Goal: Information Seeking & Learning: Check status

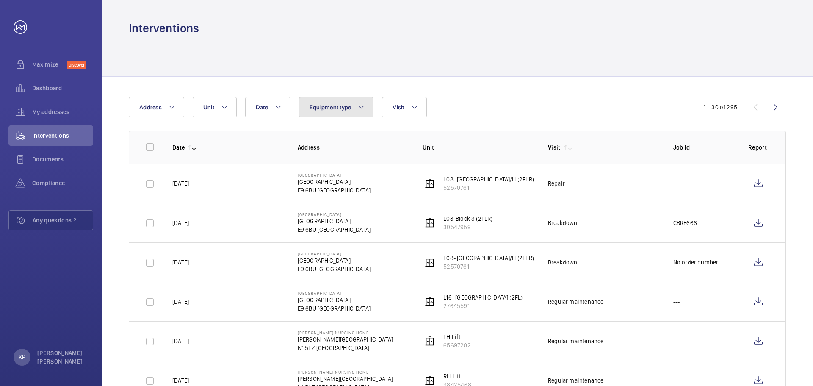
click at [355, 103] on button "Equipment type" at bounding box center [336, 107] width 75 height 20
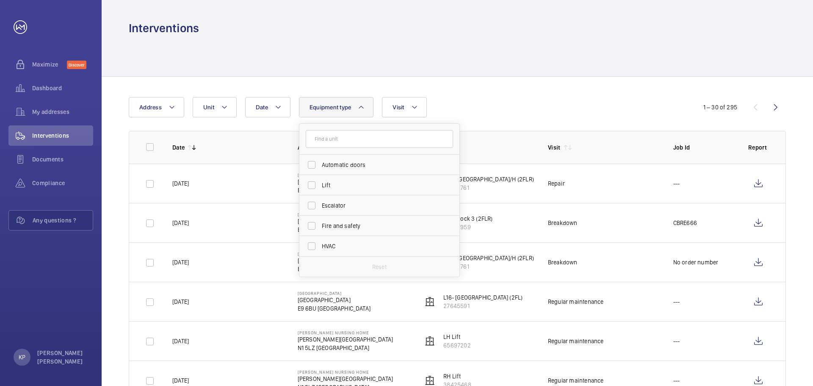
click at [528, 63] on div at bounding box center [457, 56] width 657 height 40
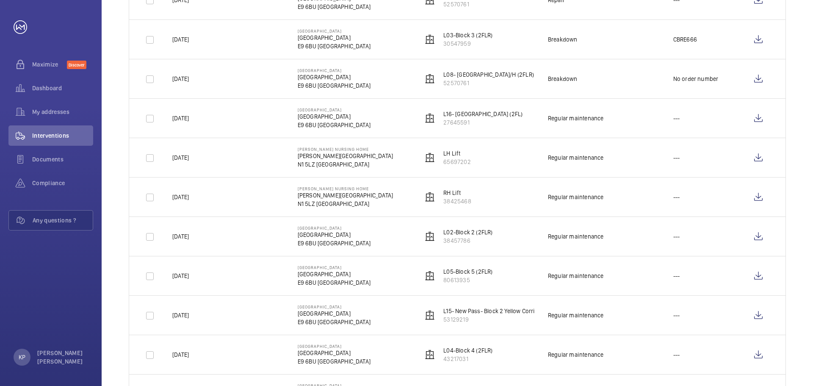
scroll to position [212, 0]
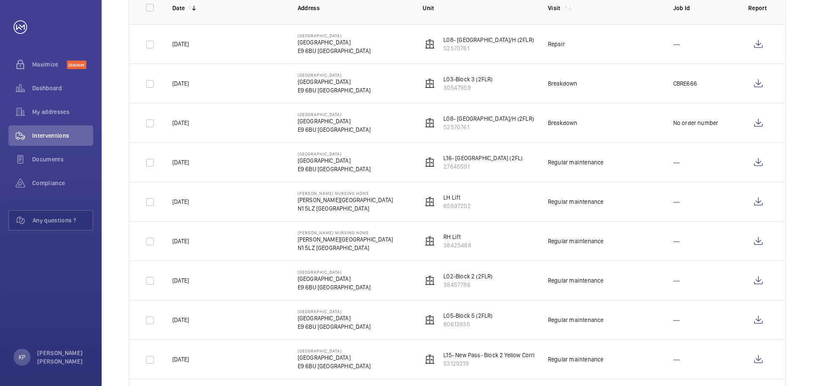
scroll to position [0, 0]
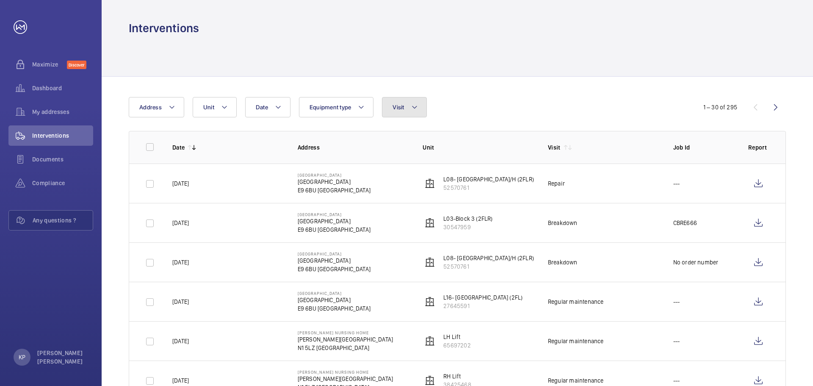
click at [421, 104] on button "Visit" at bounding box center [404, 107] width 44 height 20
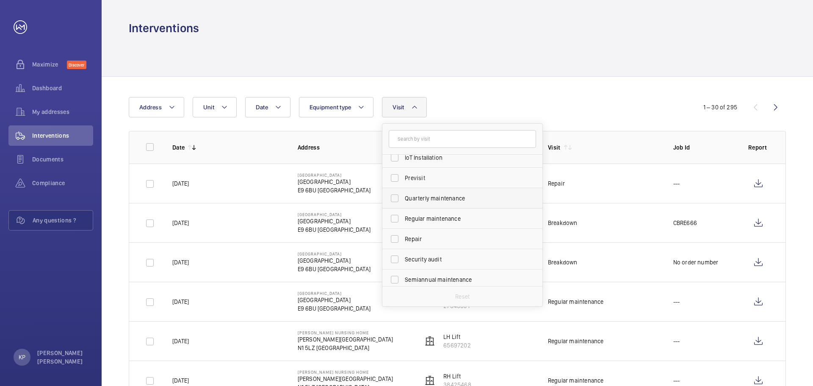
scroll to position [133, 0]
click at [423, 215] on span "Repair" at bounding box center [463, 214] width 116 height 8
click at [403, 215] on input "Repair" at bounding box center [394, 214] width 17 height 17
checkbox input "true"
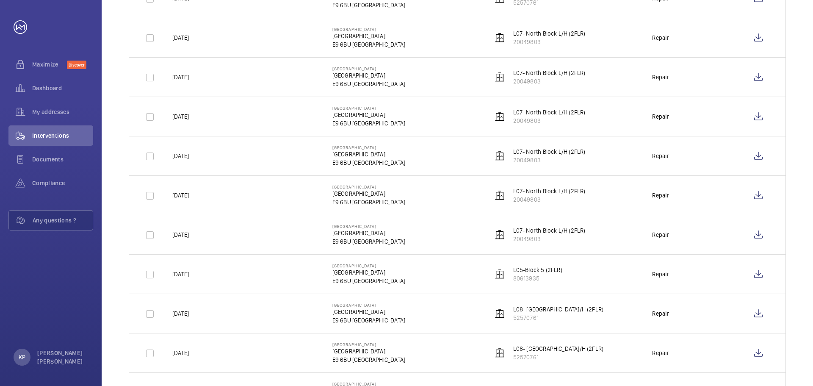
scroll to position [762, 0]
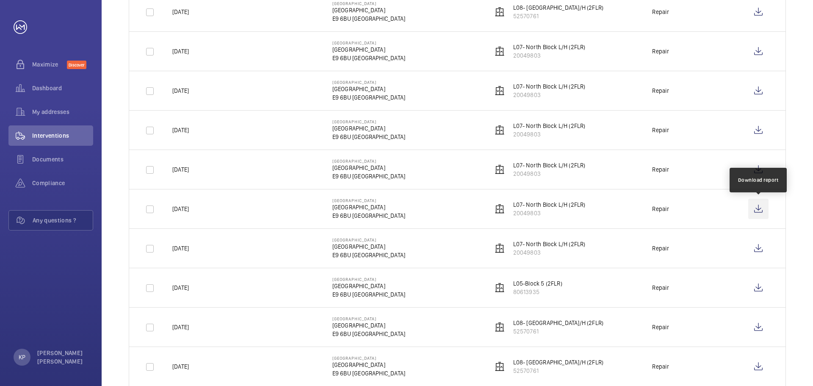
click at [759, 212] on wm-front-icon-button at bounding box center [758, 209] width 20 height 20
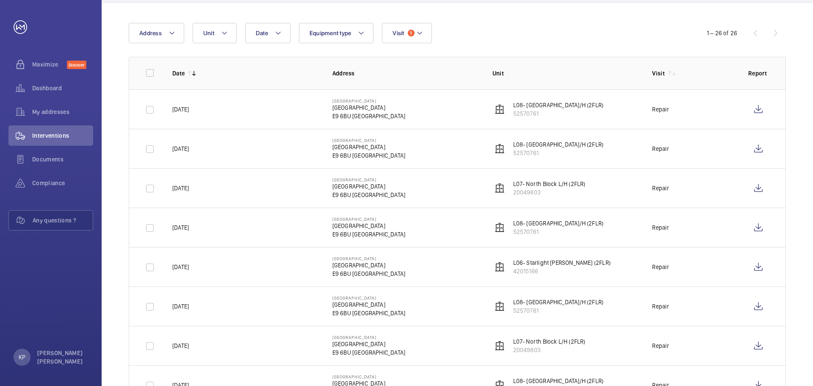
scroll to position [0, 0]
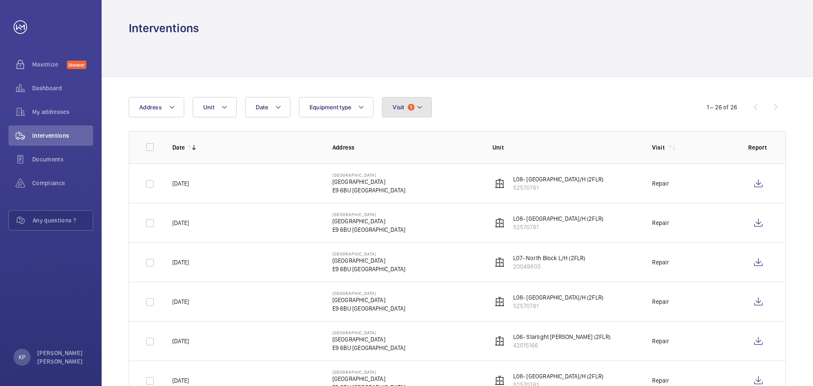
click at [418, 110] on mat-icon at bounding box center [419, 107] width 7 height 10
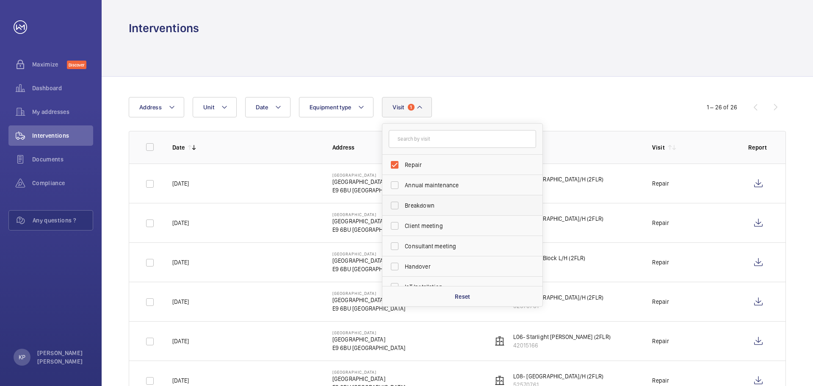
click at [418, 206] on span "Breakdown" at bounding box center [463, 205] width 116 height 8
click at [403, 206] on input "Breakdown" at bounding box center [394, 205] width 17 height 17
checkbox input "true"
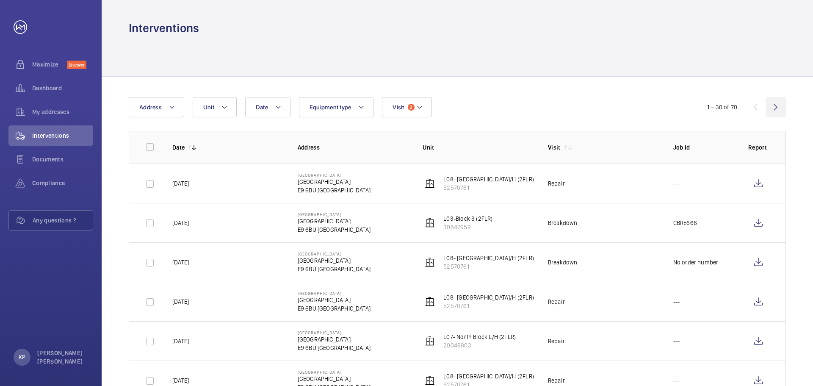
click at [775, 108] on wm-front-icon-button at bounding box center [775, 107] width 20 height 20
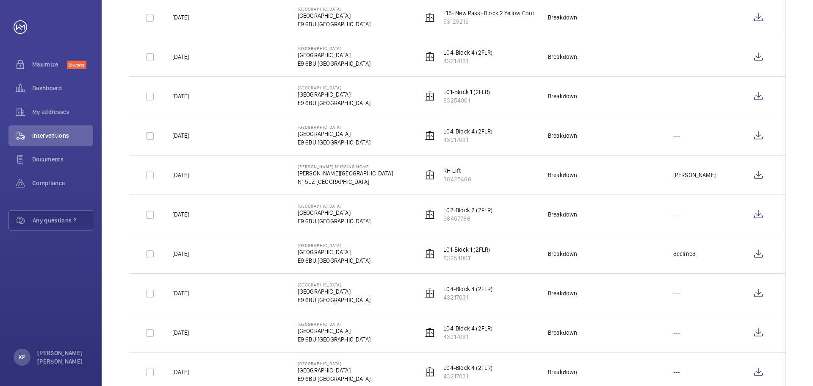
scroll to position [635, 0]
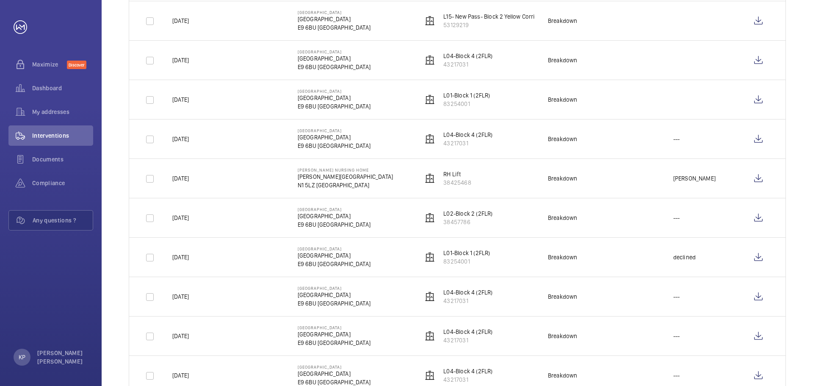
click at [115, 312] on div "Date Address Unit Equipment type Visit 2 31 – 60 of 70 Date Address Unit Visit …" at bounding box center [457, 86] width 711 height 1288
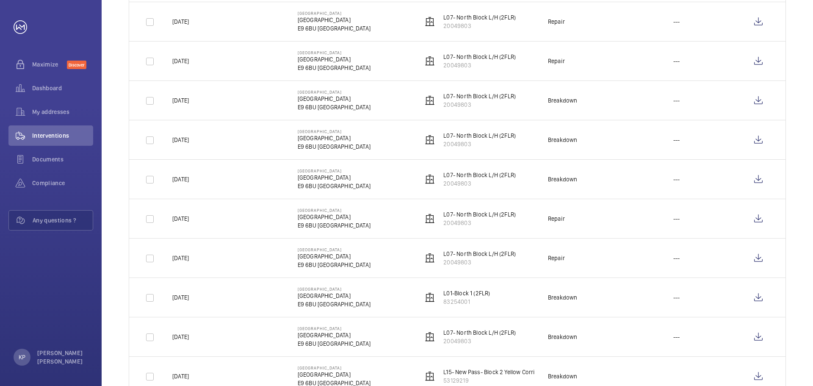
scroll to position [296, 0]
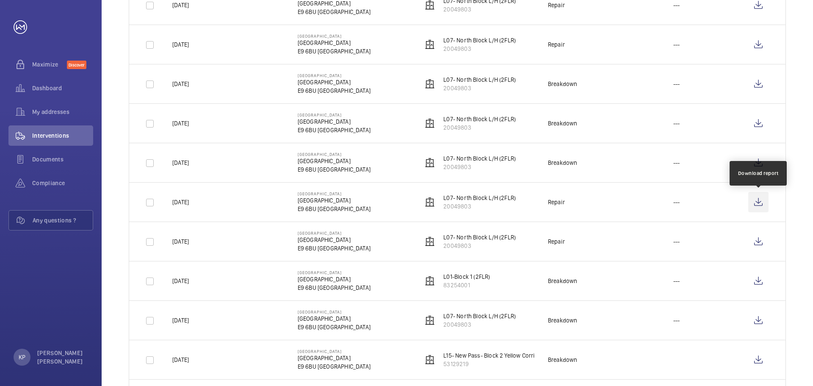
click at [758, 201] on wm-front-icon-button at bounding box center [758, 202] width 20 height 20
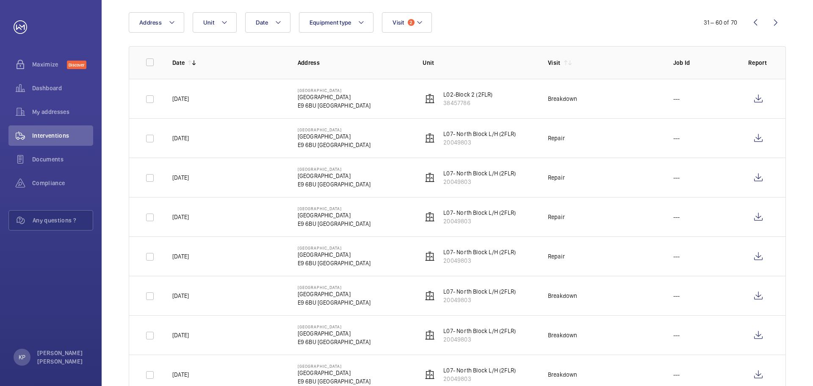
scroll to position [0, 0]
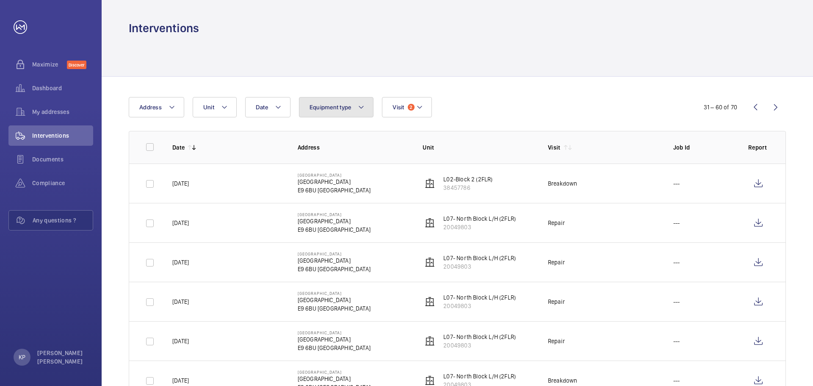
drag, startPoint x: 326, startPoint y: 110, endPoint x: 333, endPoint y: 111, distance: 7.0
click at [326, 111] on button "Equipment type" at bounding box center [336, 107] width 75 height 20
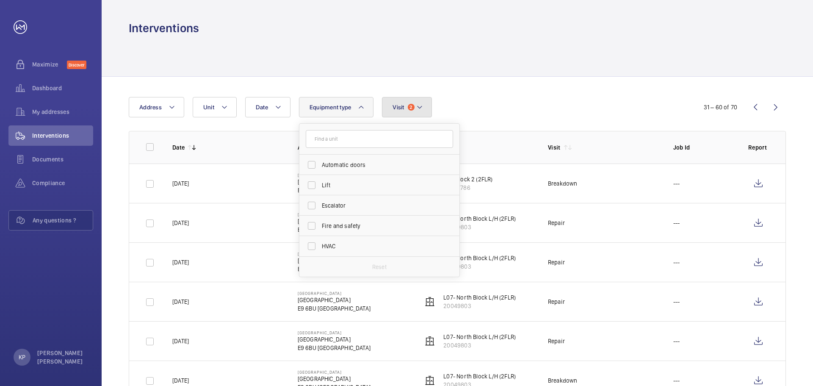
click at [389, 110] on button "Visit 2" at bounding box center [407, 107] width 50 height 20
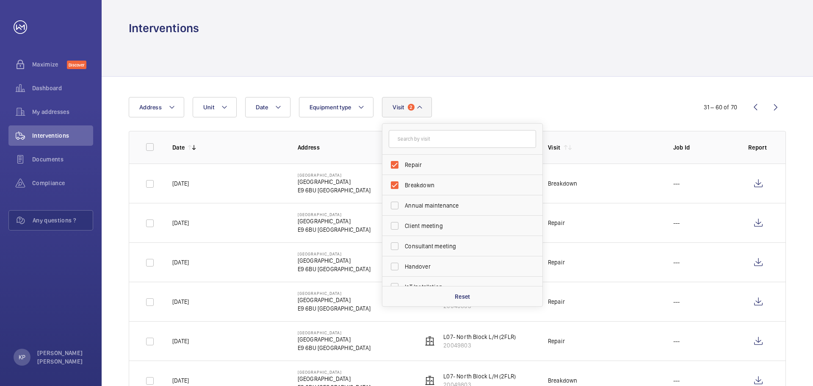
click at [575, 103] on div "Date Address Unit Equipment type Visit 2 Repair Breakdown Annual maintenance Cl…" at bounding box center [406, 107] width 555 height 20
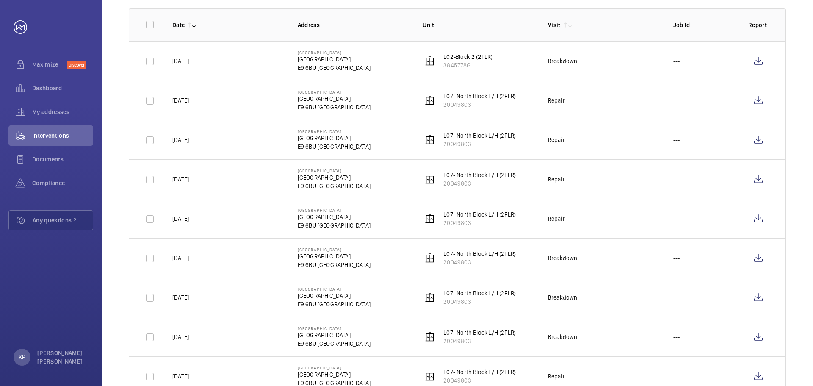
scroll to position [212, 0]
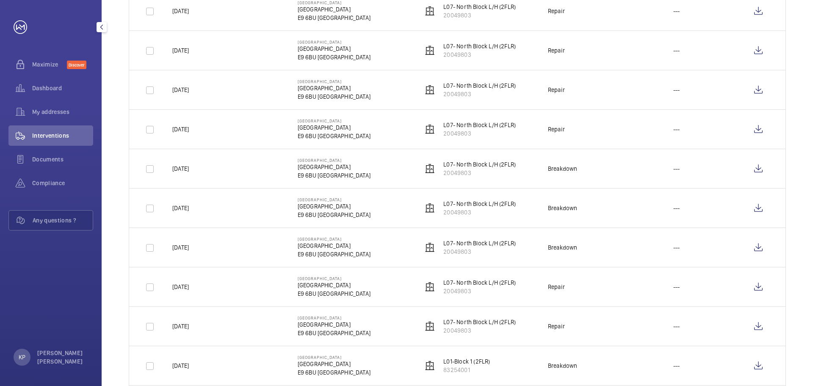
click at [47, 138] on span "Interventions" at bounding box center [62, 135] width 61 height 8
click at [47, 159] on span "Documents" at bounding box center [62, 159] width 61 height 8
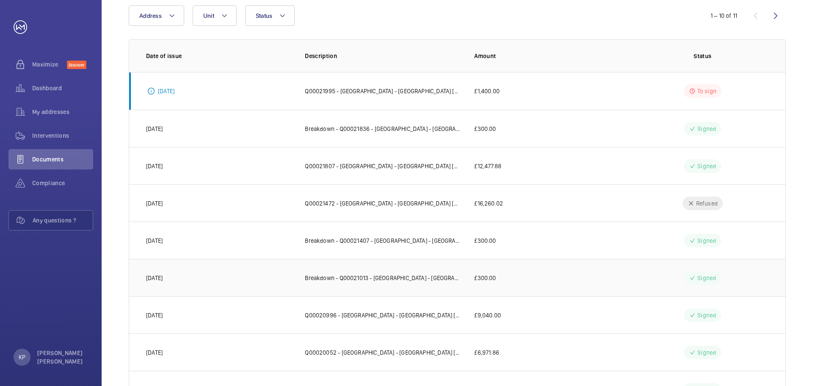
scroll to position [171, 0]
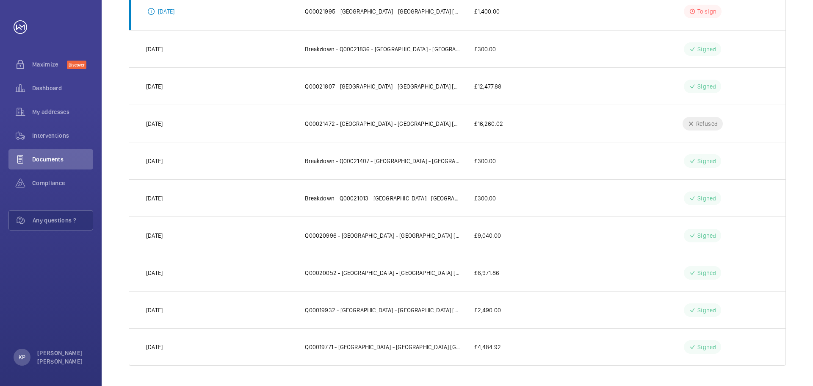
drag, startPoint x: 415, startPoint y: 307, endPoint x: 409, endPoint y: 304, distance: 7.2
click at [413, 307] on p "Q00019932 - [GEOGRAPHIC_DATA] - [GEOGRAPHIC_DATA] [GEOGRAPHIC_DATA]- [GEOGRAPHI…" at bounding box center [383, 310] width 156 height 8
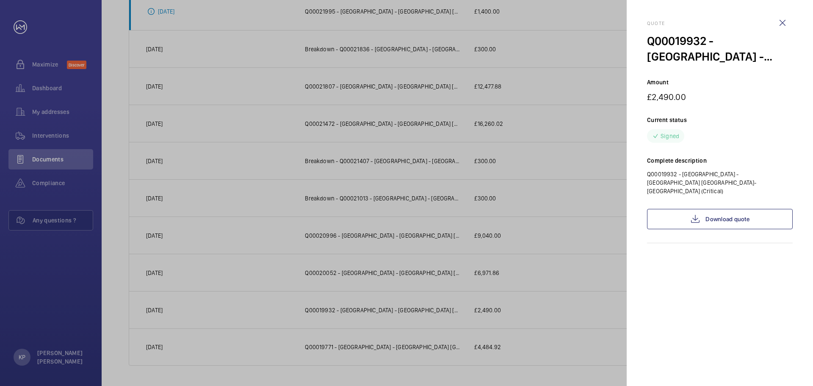
click at [36, 269] on div at bounding box center [406, 193] width 813 height 386
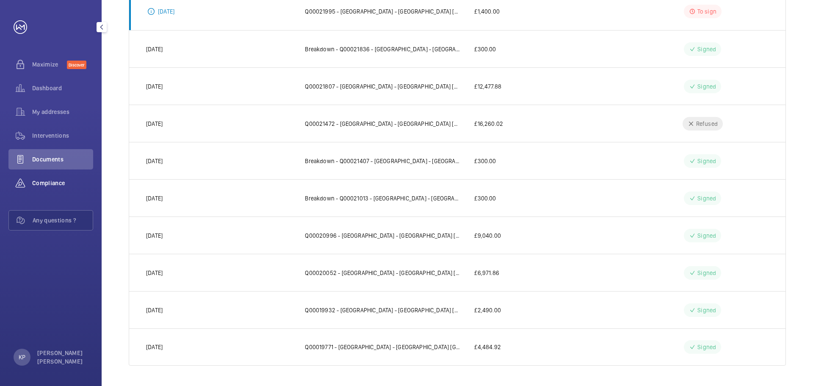
click at [50, 181] on span "Compliance" at bounding box center [62, 183] width 61 height 8
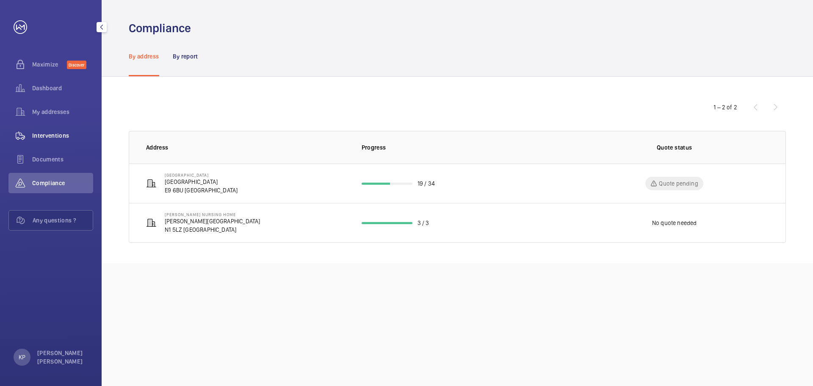
click at [52, 132] on span "Interventions" at bounding box center [62, 135] width 61 height 8
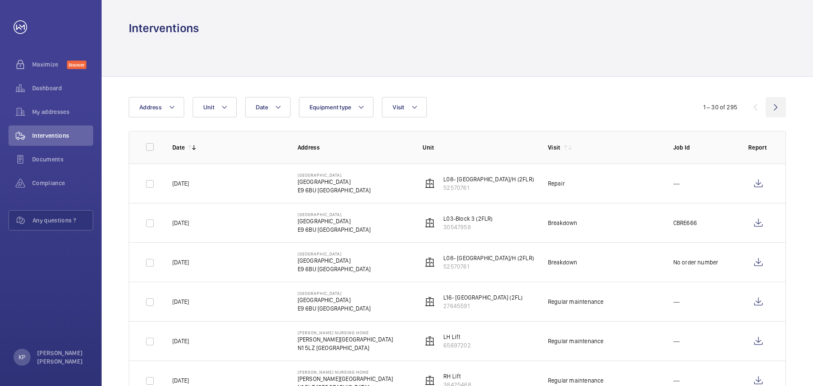
click at [775, 108] on wm-front-icon-button at bounding box center [775, 107] width 20 height 20
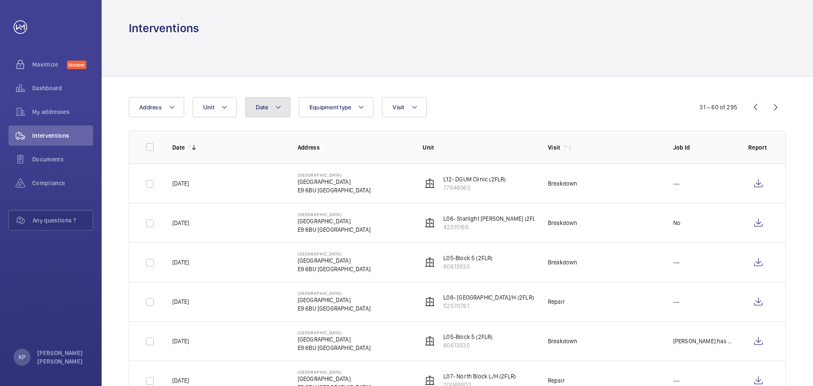
drag, startPoint x: 268, startPoint y: 105, endPoint x: 270, endPoint y: 110, distance: 5.7
click at [269, 107] on button "Date" at bounding box center [267, 107] width 45 height 20
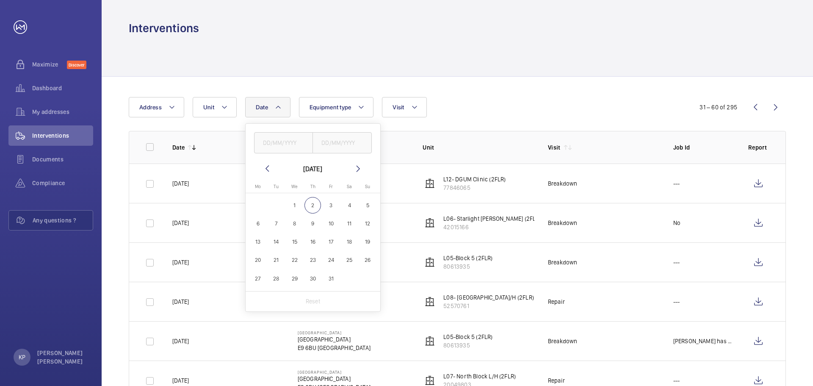
click at [268, 169] on mat-icon at bounding box center [267, 168] width 10 height 10
click at [331, 224] on span "6" at bounding box center [331, 223] width 17 height 17
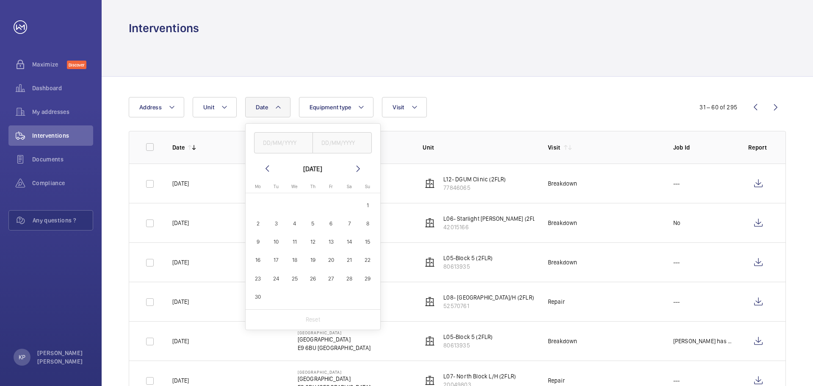
type input "[DATE]"
click at [328, 220] on span "6" at bounding box center [331, 223] width 17 height 17
type input "[DATE]"
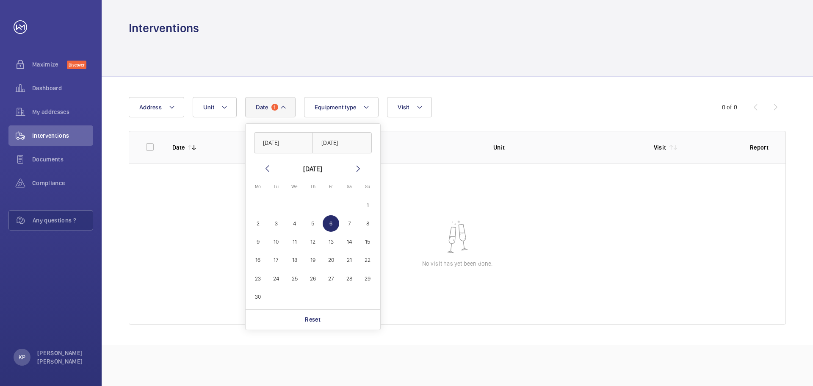
click at [347, 225] on span "7" at bounding box center [349, 223] width 17 height 17
type input "[DATE]"
click at [206, 229] on wm-front-table-empty-state "No visit has yet been done." at bounding box center [457, 243] width 656 height 161
click at [47, 90] on span "Dashboard" at bounding box center [62, 88] width 61 height 8
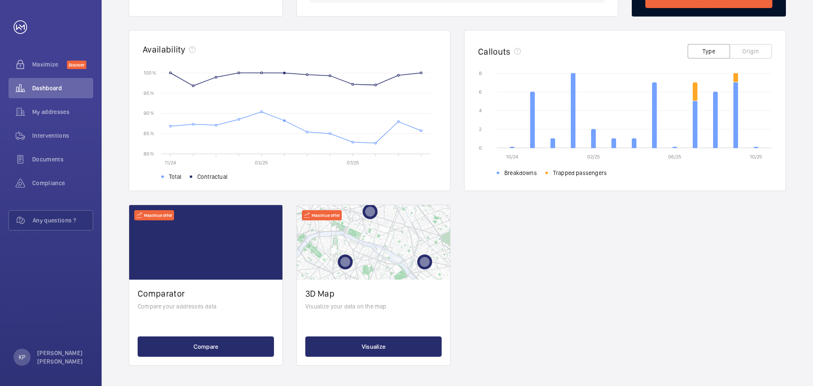
scroll to position [150, 0]
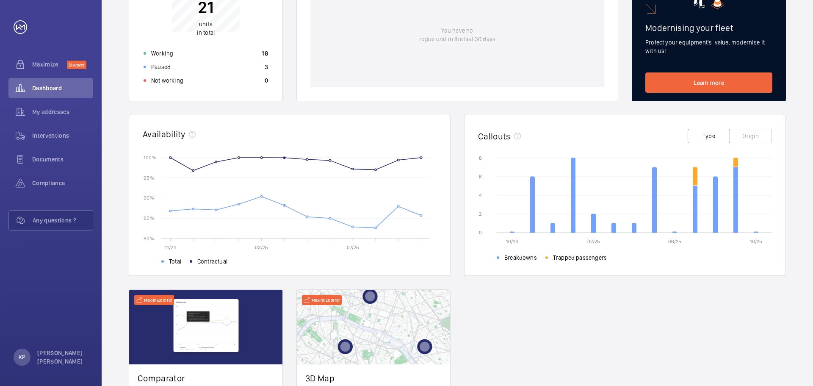
click at [670, 232] on icon "10/24 02/25 06/25 10/25 0 0 2 2 4 4 6 6 8 8 Breakdowns Trapped passengers" at bounding box center [625, 207] width 294 height 106
click at [670, 243] on text "06/25" at bounding box center [674, 241] width 13 height 6
click at [673, 233] on icon "10/24 02/25 06/25 10/25 0 0 2 2 4 4 6 6 8 8 Breakdowns Trapped passengers" at bounding box center [625, 207] width 294 height 106
click at [674, 229] on icon "10/24 02/25 06/25 10/25 0 0 2 2 4 4 6 6 8 8 Breakdowns Trapped passengers" at bounding box center [625, 207] width 294 height 106
click at [61, 156] on span "Documents" at bounding box center [62, 159] width 61 height 8
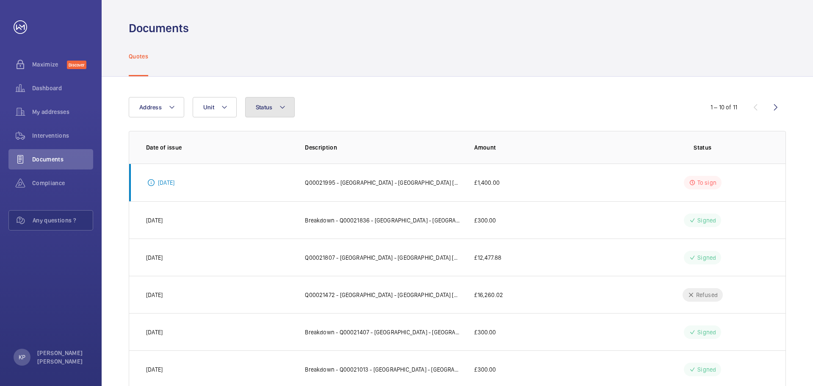
click at [267, 112] on button "Status" at bounding box center [270, 107] width 50 height 20
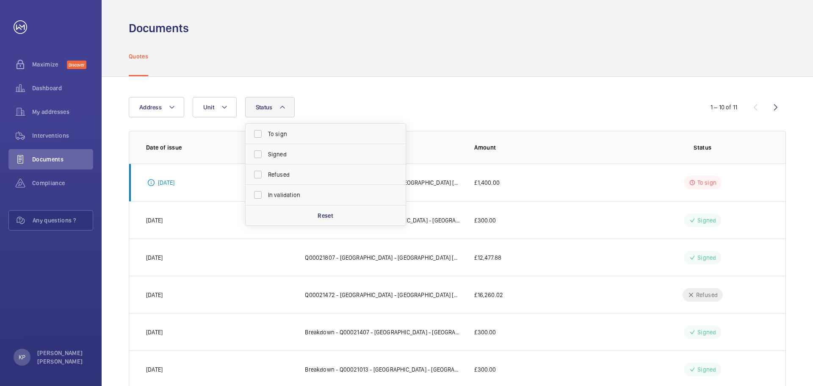
drag, startPoint x: 317, startPoint y: 96, endPoint x: 251, endPoint y: 105, distance: 66.3
click at [317, 95] on div "Address Unit Status To sign Signed Refused In validation Reset 1 – 10 of 11 Dat…" at bounding box center [457, 317] width 711 height 480
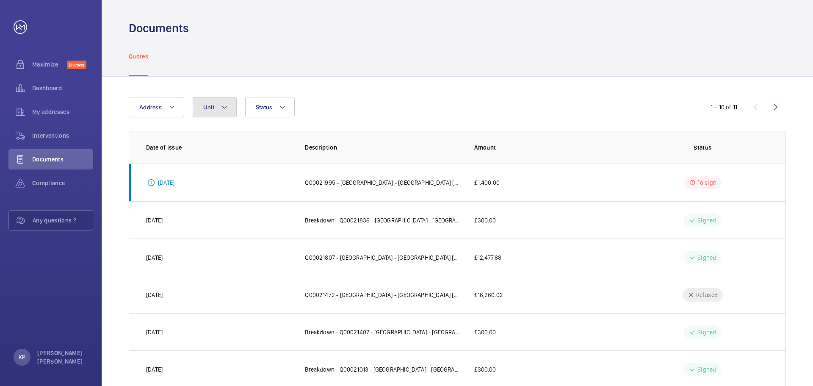
click at [221, 108] on mat-icon at bounding box center [224, 107] width 7 height 10
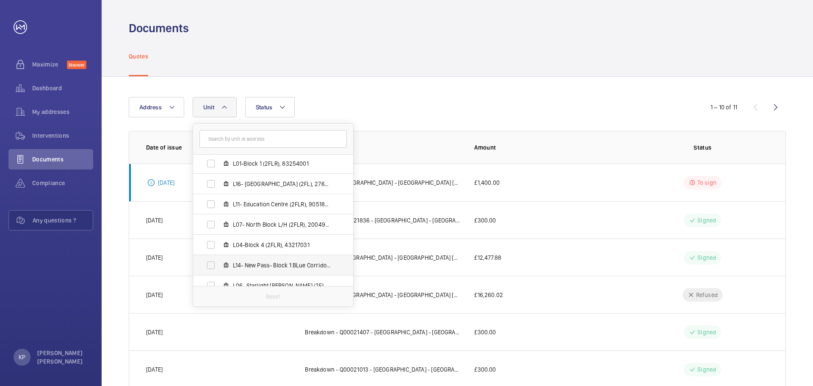
scroll to position [169, 0]
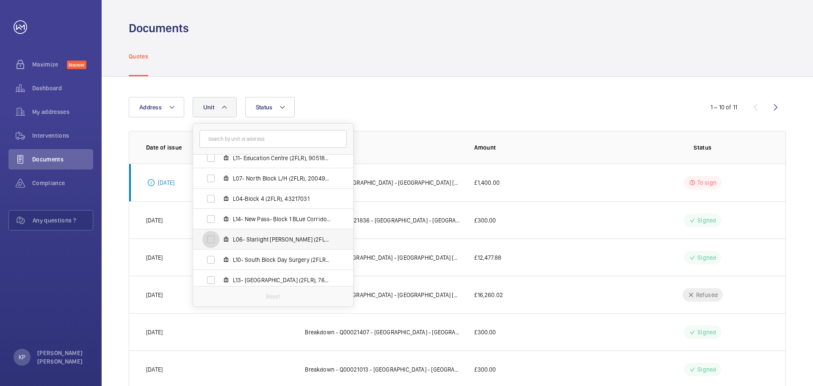
click at [210, 239] on input "L06- Starlight [PERSON_NAME] (2FLR), 42015166" at bounding box center [210, 239] width 17 height 17
checkbox input "true"
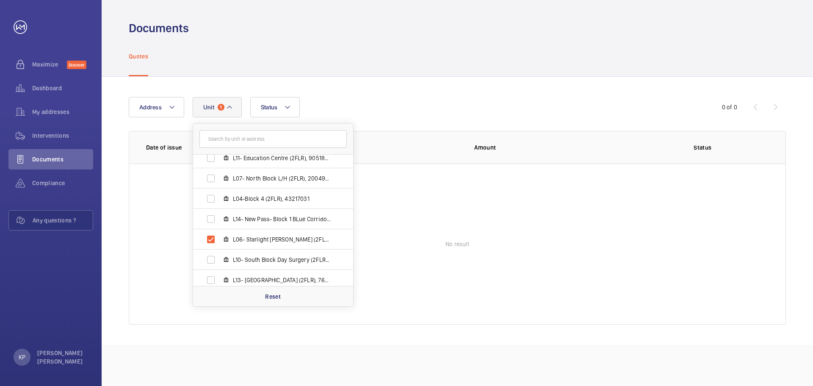
click at [373, 83] on div "Address [GEOGRAPHIC_DATA] - [GEOGRAPHIC_DATA]-Block 5 (2FLR), 80613935 L15- [GE…" at bounding box center [457, 211] width 711 height 268
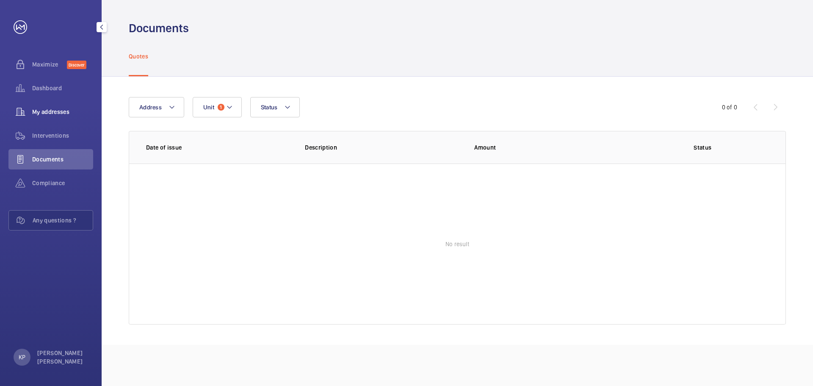
click at [79, 112] on span "My addresses" at bounding box center [62, 112] width 61 height 8
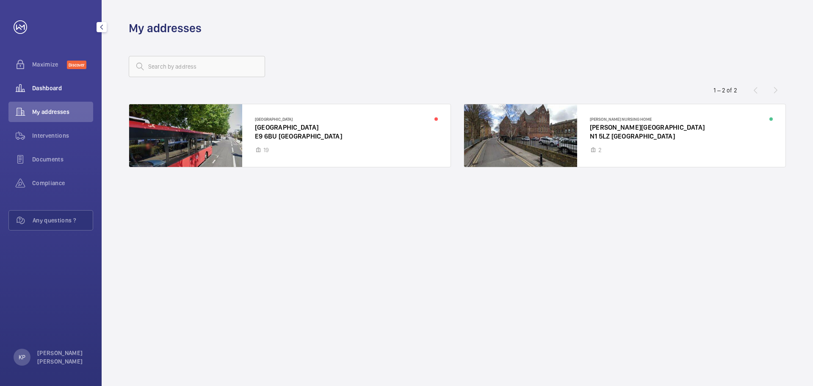
click at [51, 95] on div "Dashboard" at bounding box center [50, 88] width 85 height 20
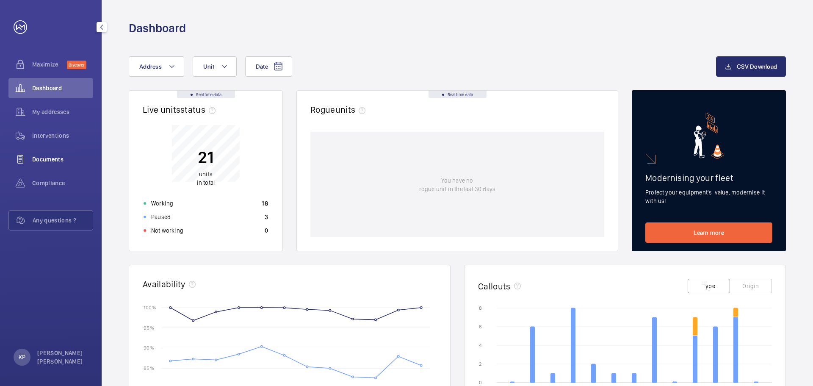
drag, startPoint x: 58, startPoint y: 179, endPoint x: 61, endPoint y: 164, distance: 15.4
click at [58, 180] on span "Compliance" at bounding box center [62, 183] width 61 height 8
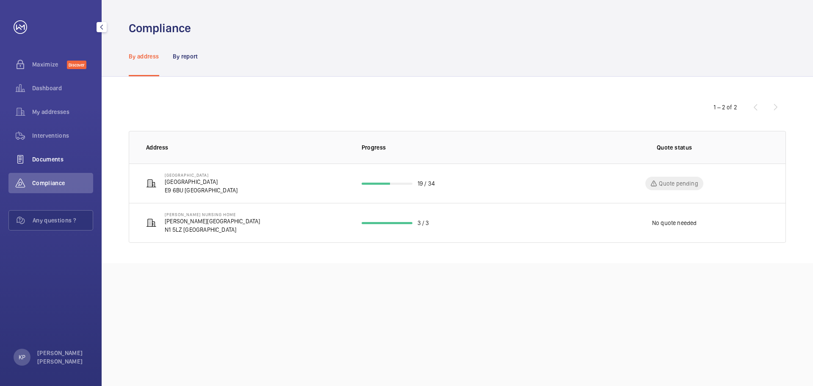
click at [61, 158] on span "Documents" at bounding box center [62, 159] width 61 height 8
